Goal: Information Seeking & Learning: Understand process/instructions

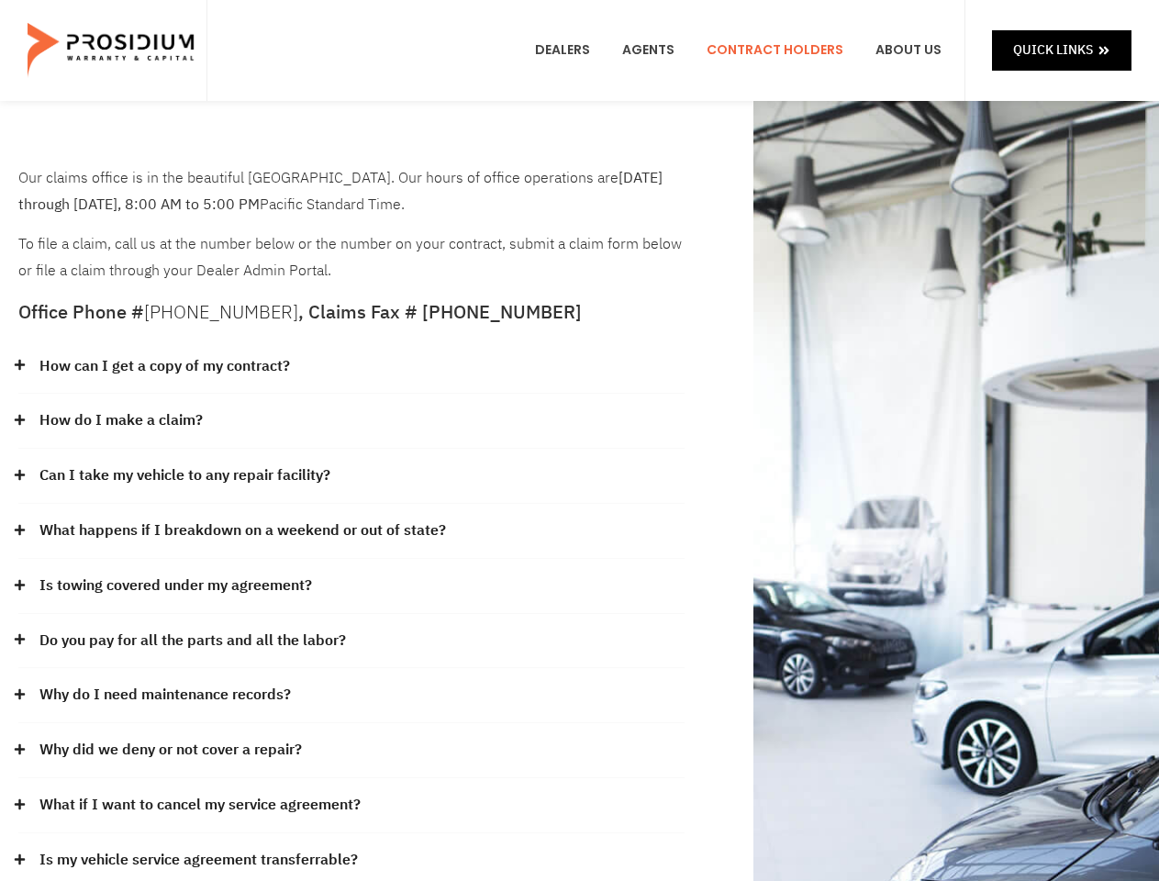
click at [579, 441] on div "How do I make a claim?" at bounding box center [351, 421] width 666 height 55
click at [352, 367] on div "How can I get a copy of my contract?" at bounding box center [351, 367] width 666 height 55
click at [163, 366] on link "How can I get a copy of my contract?" at bounding box center [164, 366] width 251 height 27
click at [352, 421] on div "How do I make a claim?" at bounding box center [351, 421] width 666 height 55
click at [120, 420] on link "How do I make a claim?" at bounding box center [120, 421] width 163 height 27
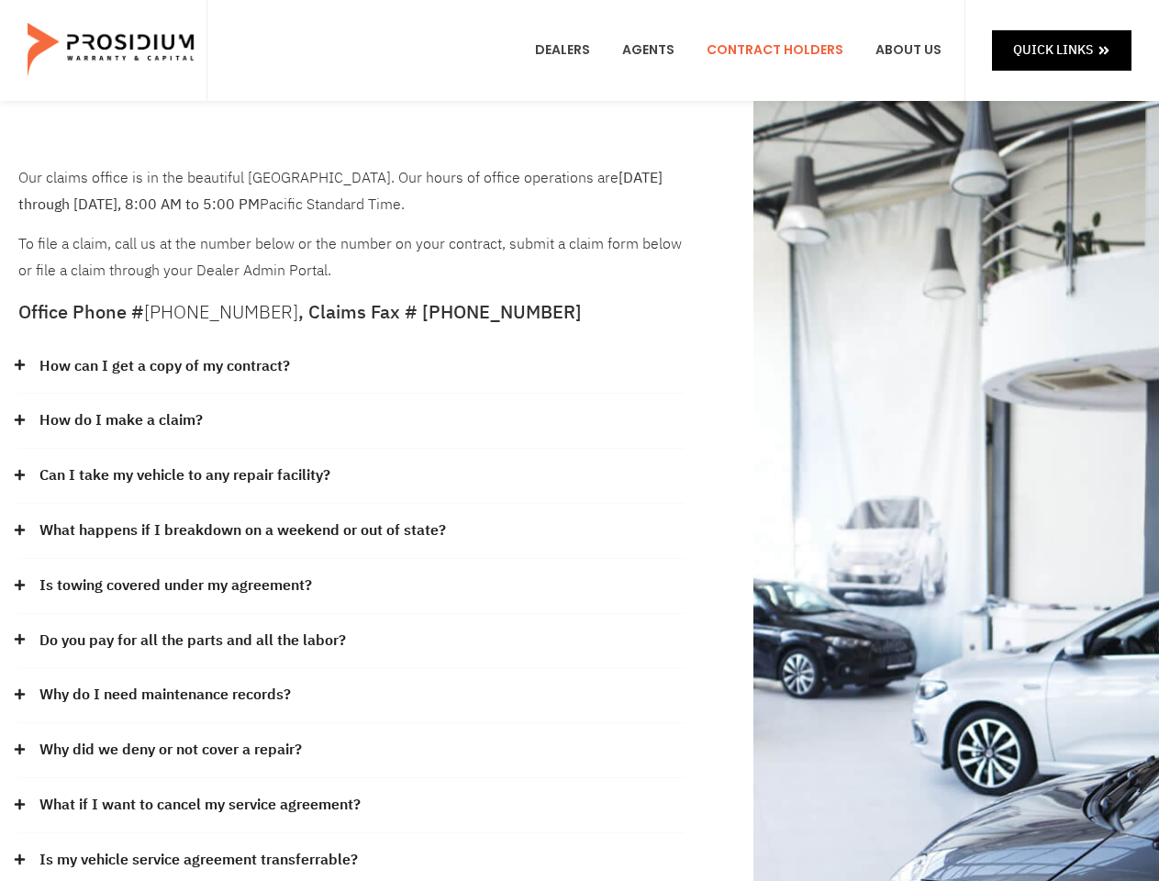
click at [352, 476] on div "Can I take my vehicle to any repair facility?" at bounding box center [351, 476] width 666 height 55
click at [185, 475] on link "Can I take my vehicle to any repair facility?" at bounding box center [184, 476] width 291 height 27
click at [352, 531] on link "What happens if I breakdown on a weekend or out of state?" at bounding box center [242, 531] width 407 height 27
click at [240, 530] on link "What happens if I breakdown on a weekend or out of state?" at bounding box center [242, 531] width 407 height 27
click at [352, 586] on div "Is towing covered under my agreement?" at bounding box center [351, 586] width 666 height 55
